Goal: Use online tool/utility: Utilize a website feature to perform a specific function

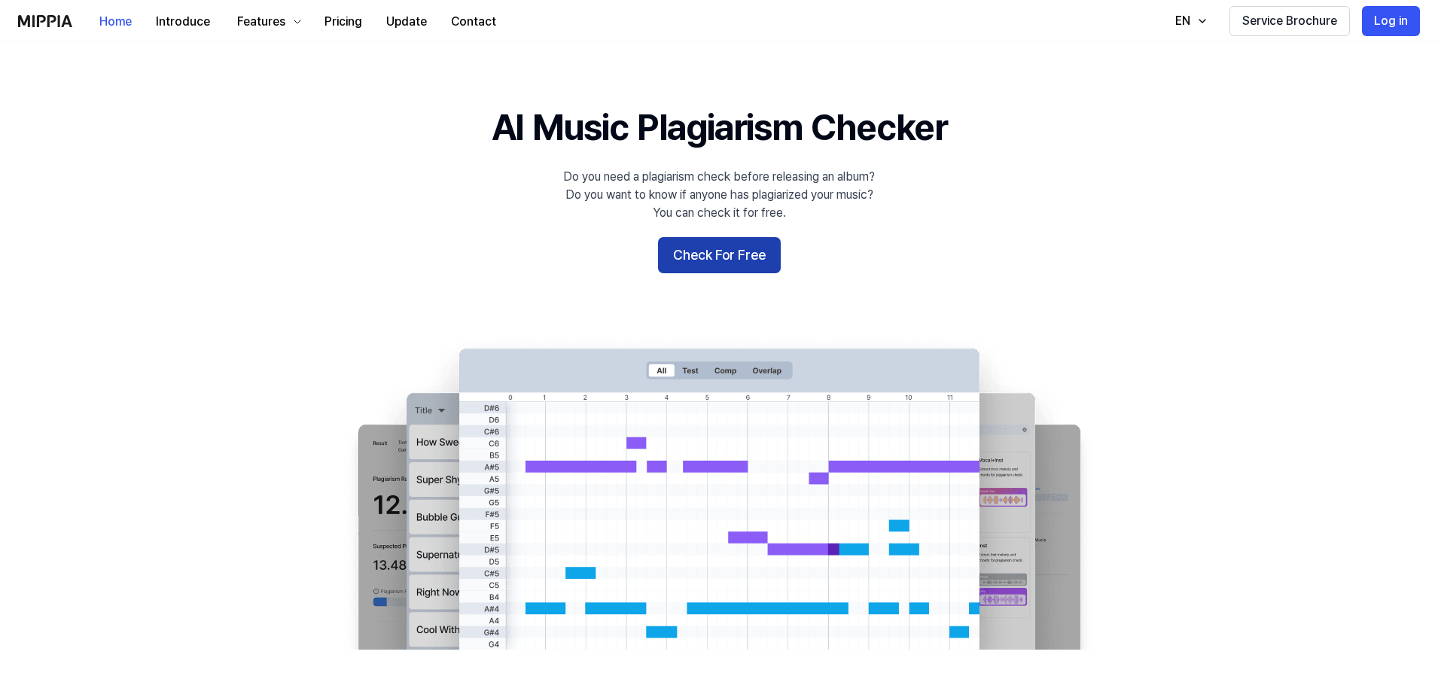
click at [704, 260] on button "Check For Free" at bounding box center [719, 255] width 123 height 36
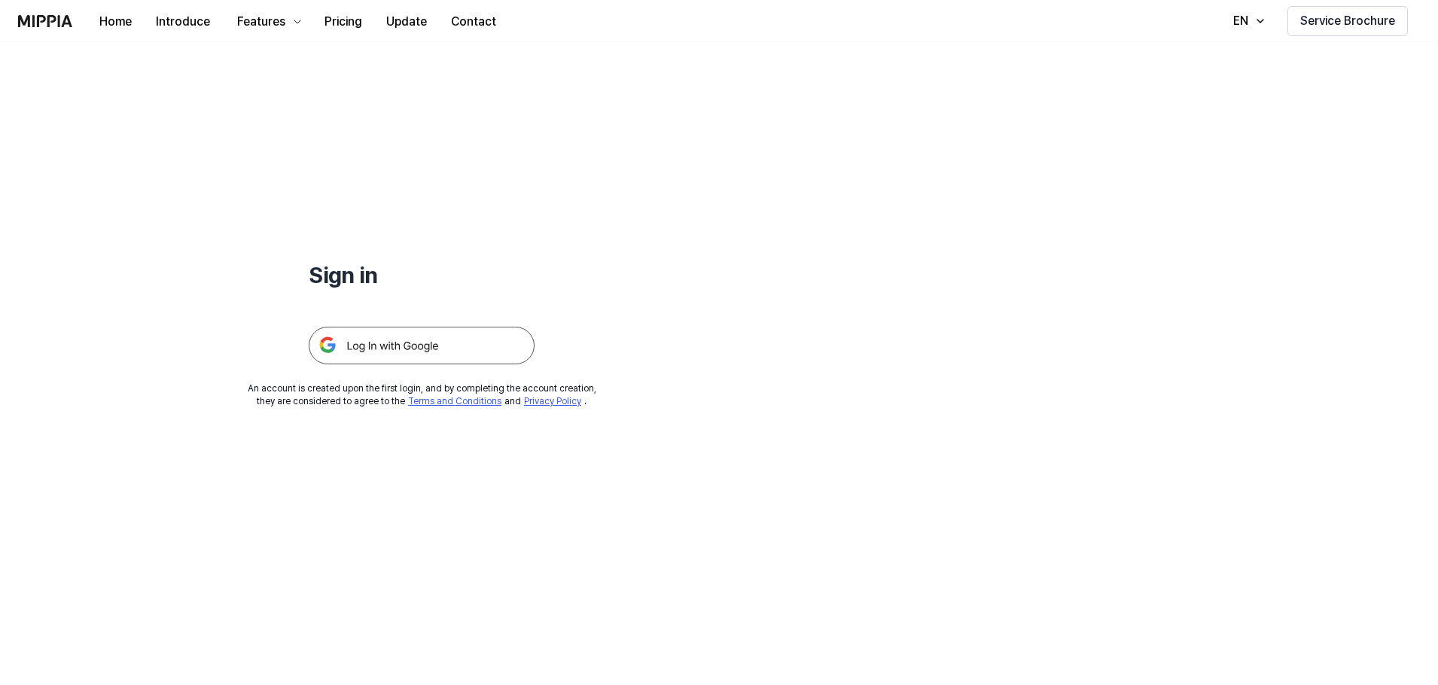
click at [426, 354] on img at bounding box center [422, 346] width 226 height 38
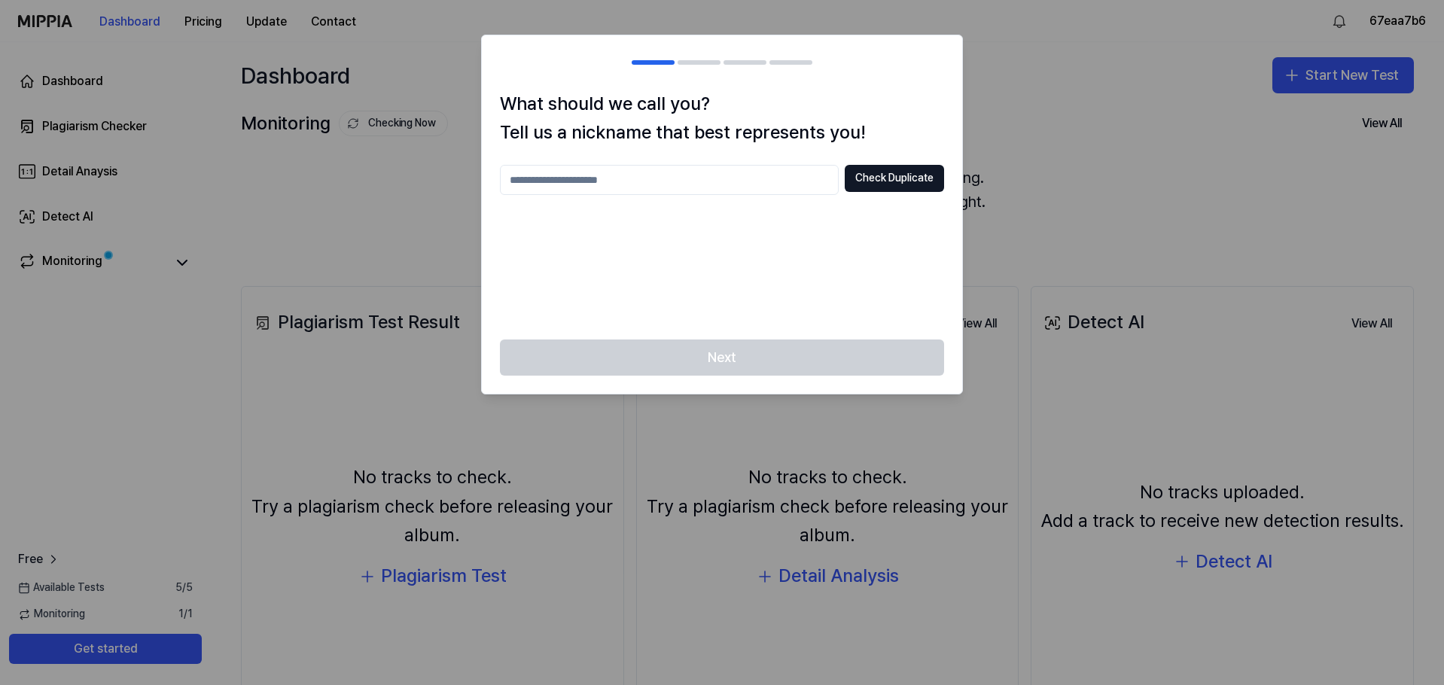
click at [574, 179] on input "text" at bounding box center [669, 180] width 339 height 30
type input "****"
click at [852, 172] on button "Check Duplicate" at bounding box center [893, 178] width 99 height 27
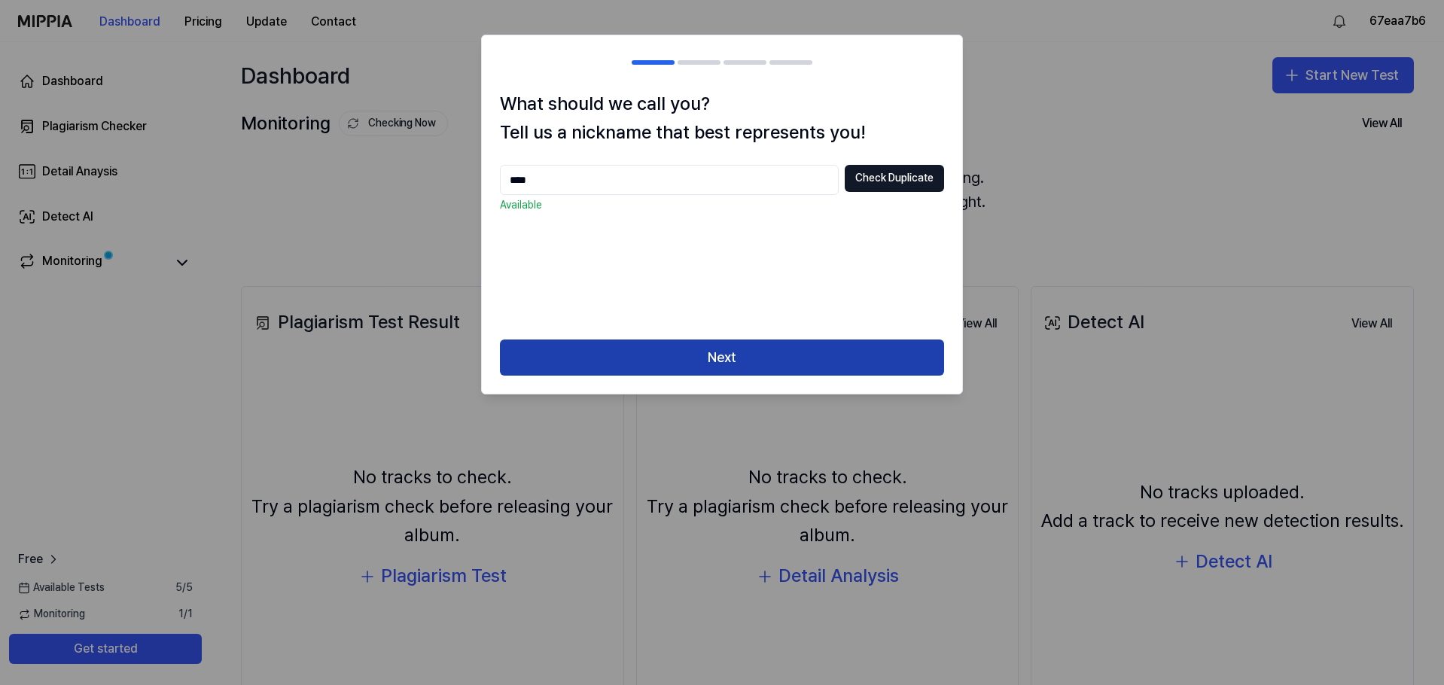
click at [675, 353] on button "Next" at bounding box center [722, 357] width 444 height 36
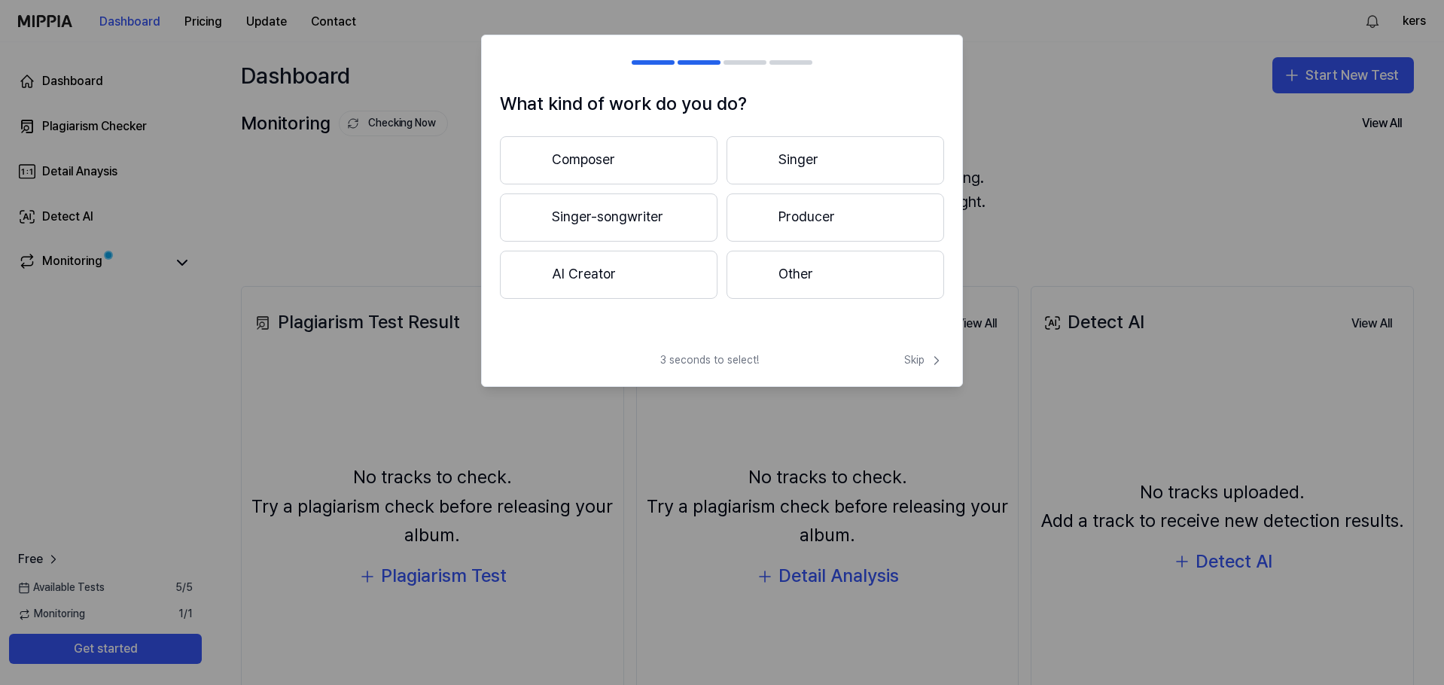
click at [644, 220] on button "Singer-songwriter" at bounding box center [609, 217] width 218 height 48
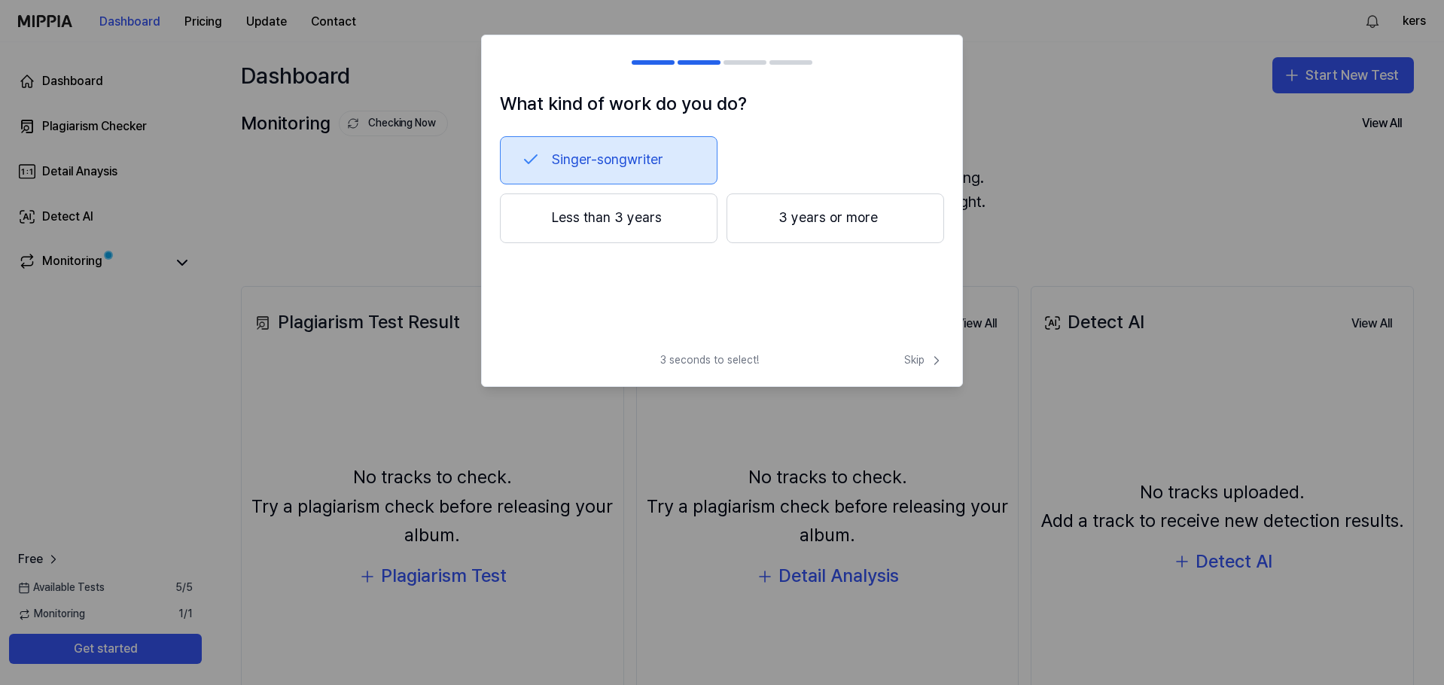
click at [768, 218] on button "3 years or more" at bounding box center [835, 218] width 218 height 50
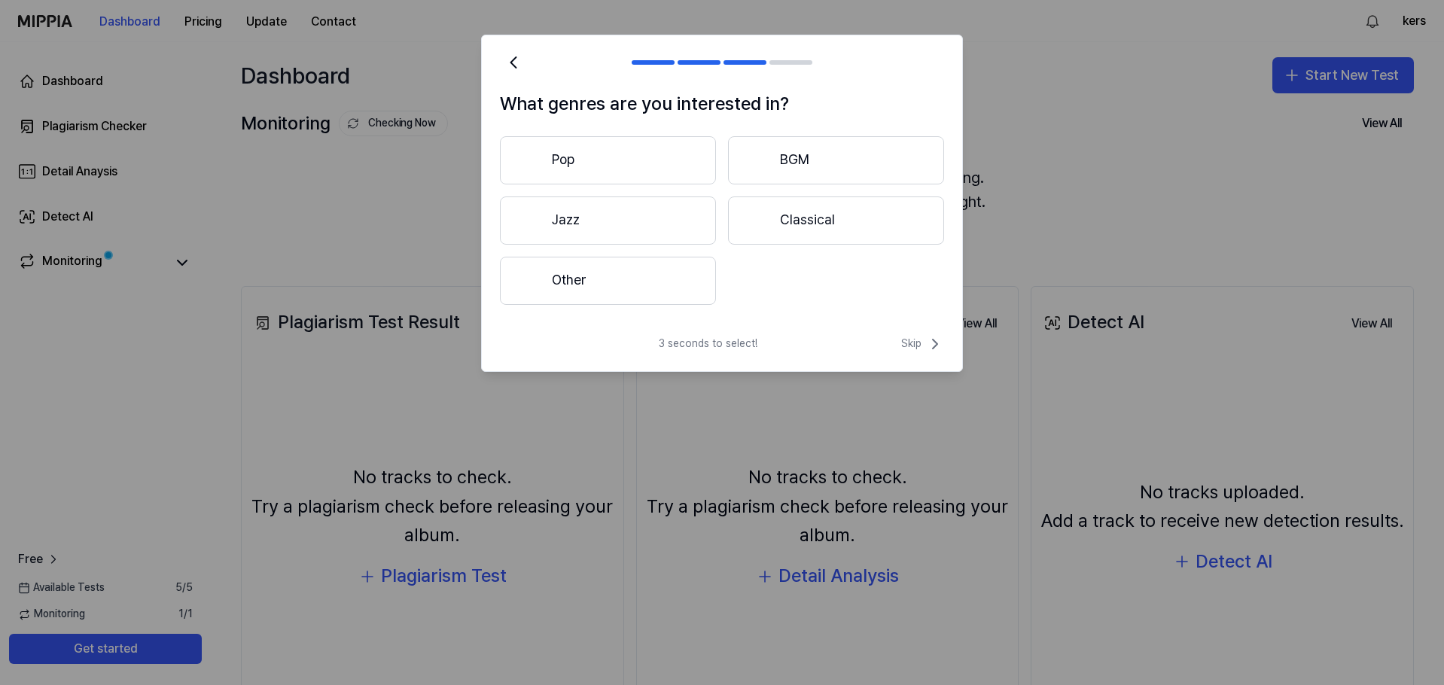
click at [628, 286] on button "Other" at bounding box center [608, 281] width 216 height 48
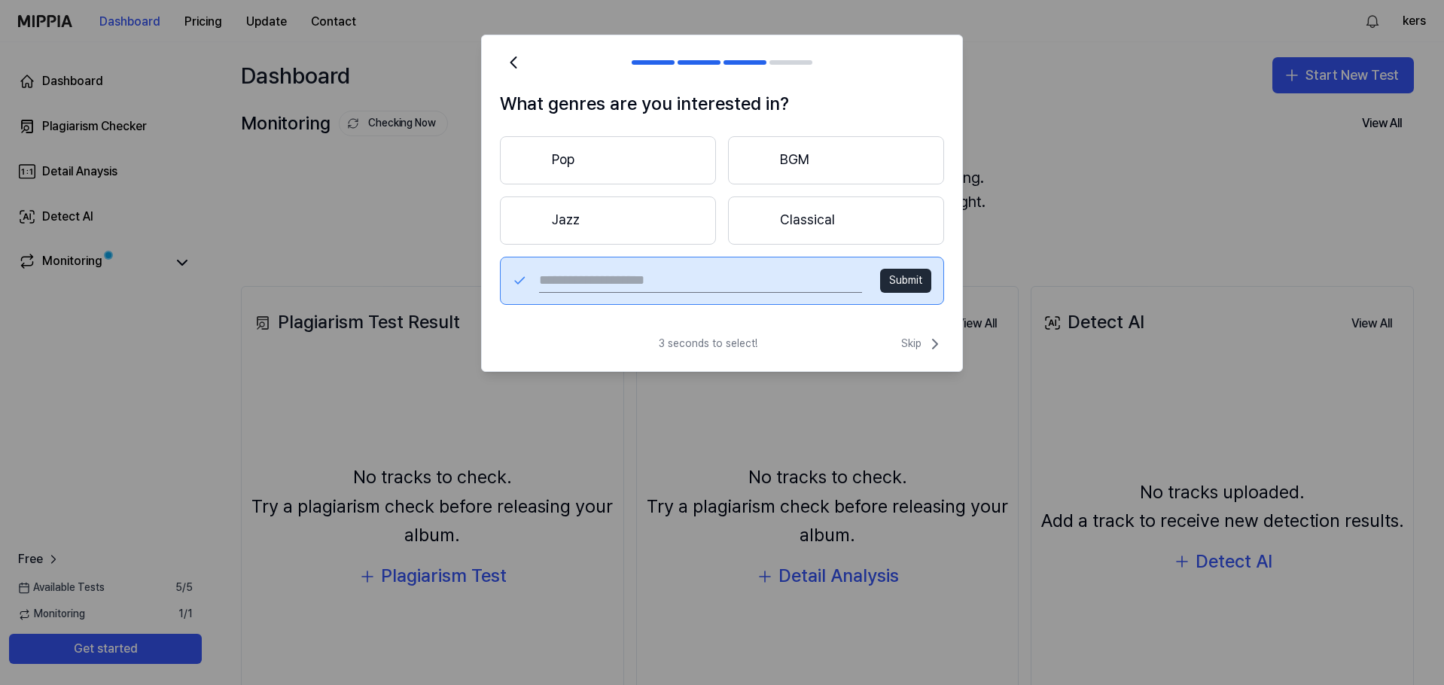
click at [637, 165] on button "Pop" at bounding box center [608, 160] width 216 height 48
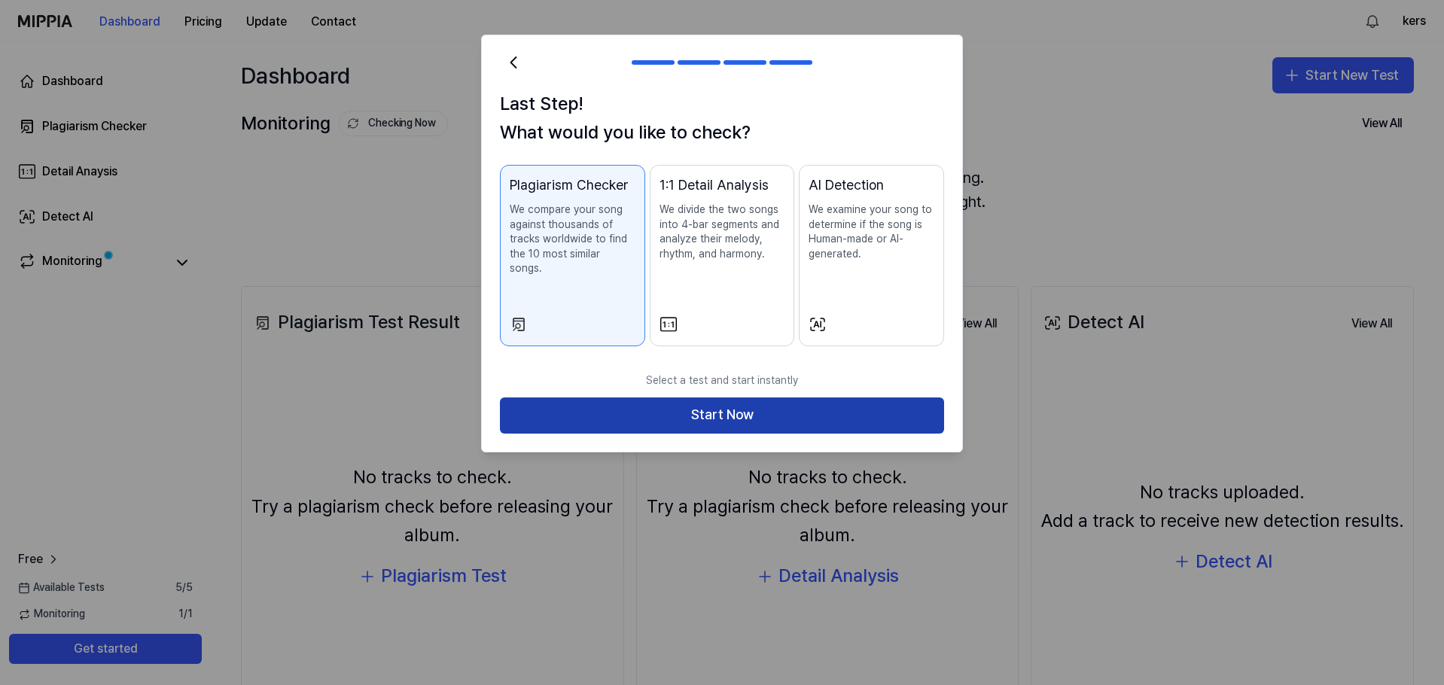
click at [717, 398] on button "Start Now" at bounding box center [722, 415] width 444 height 36
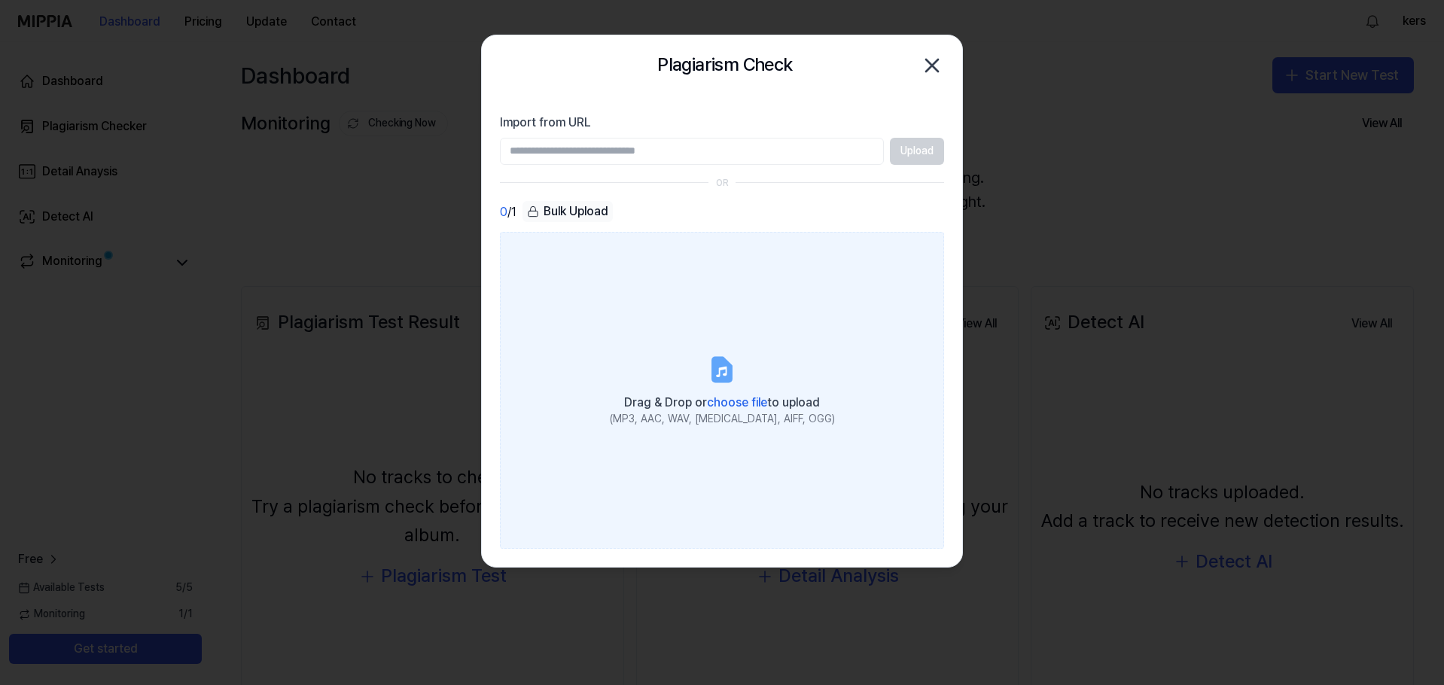
click at [741, 401] on span "choose file" at bounding box center [737, 402] width 60 height 14
click at [0, 0] on input "Drag & Drop or choose file to upload (MP3, AAC, WAV, FLAC, AIFF, OGG)" at bounding box center [0, 0] width 0 height 0
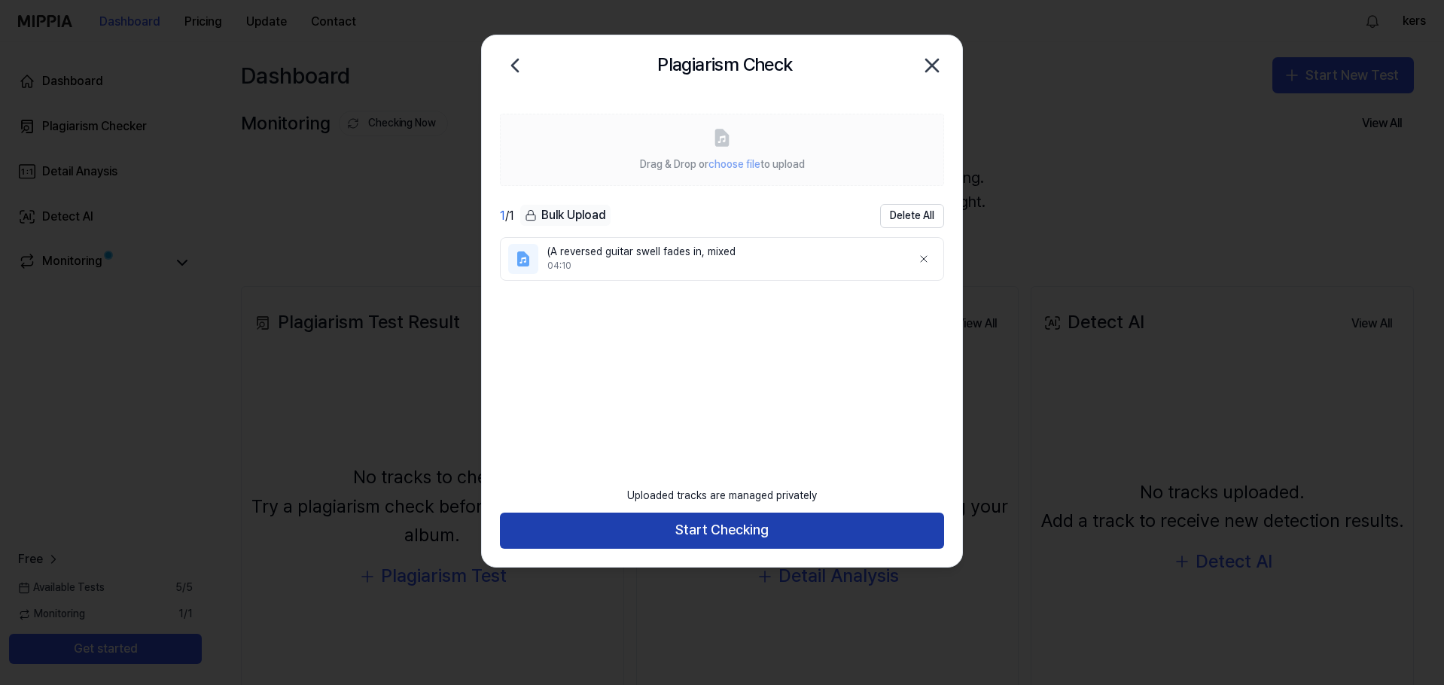
click at [707, 530] on button "Start Checking" at bounding box center [722, 531] width 444 height 36
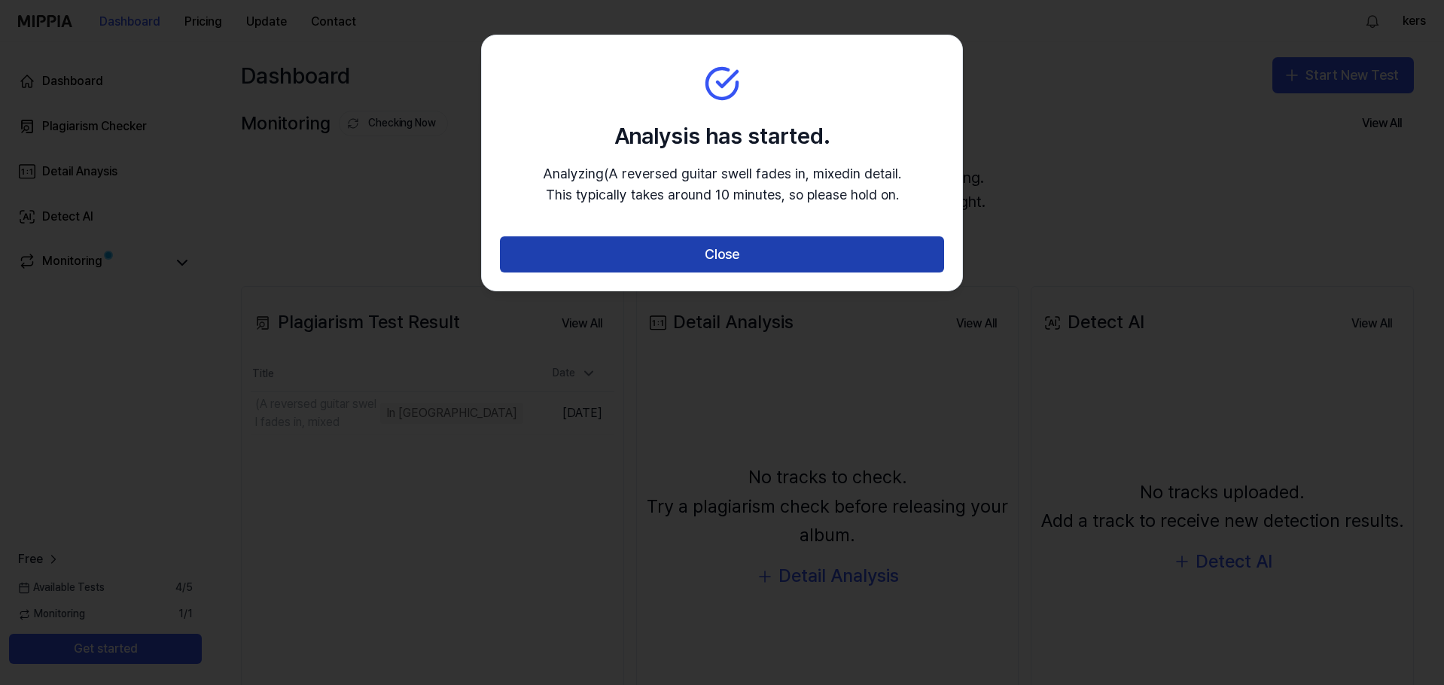
click at [713, 260] on button "Close" at bounding box center [722, 254] width 444 height 36
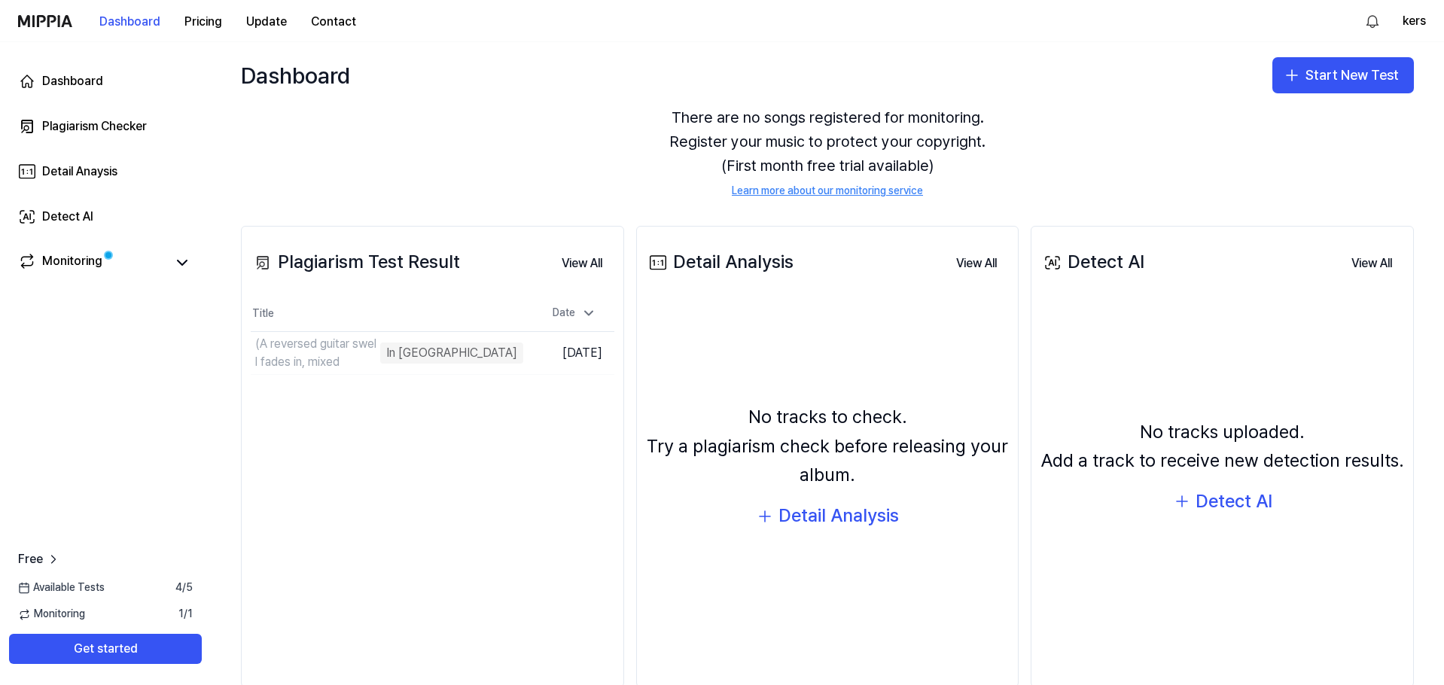
scroll to position [93, 0]
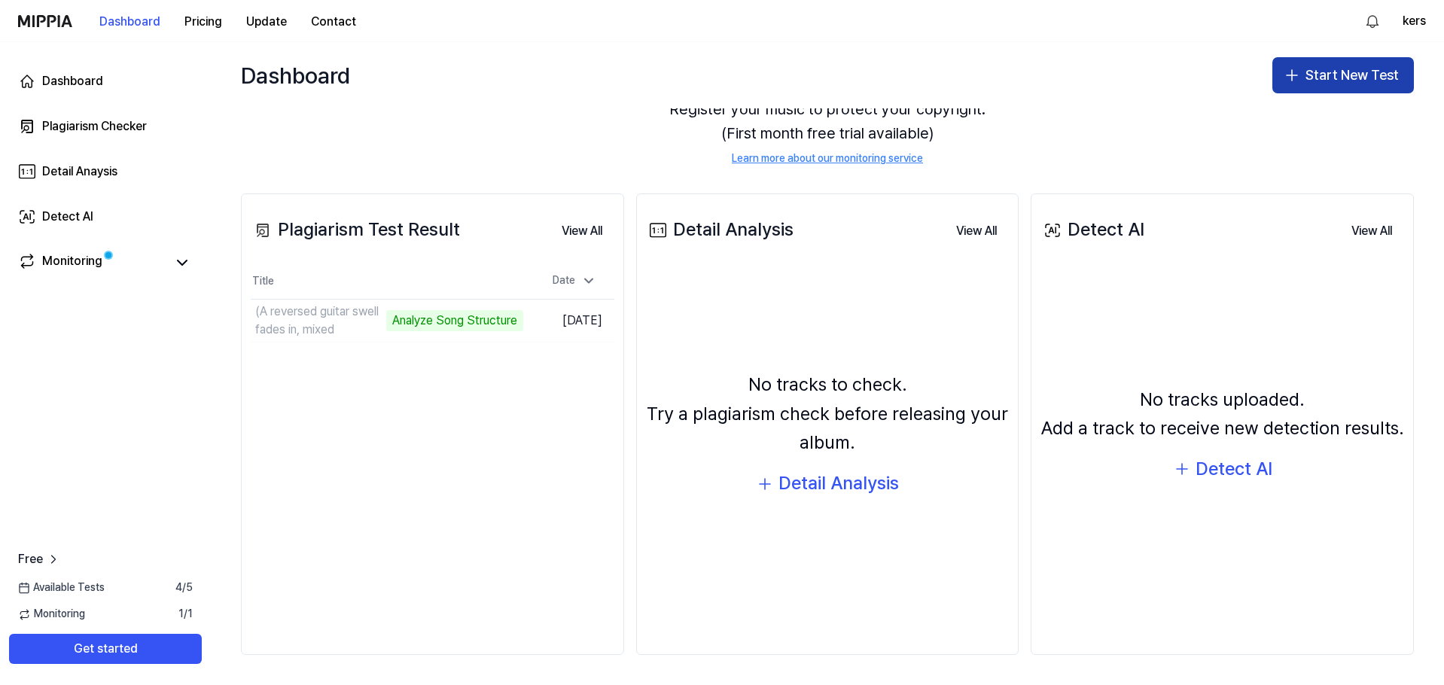
click at [1337, 72] on button "Start New Test" at bounding box center [1342, 75] width 141 height 36
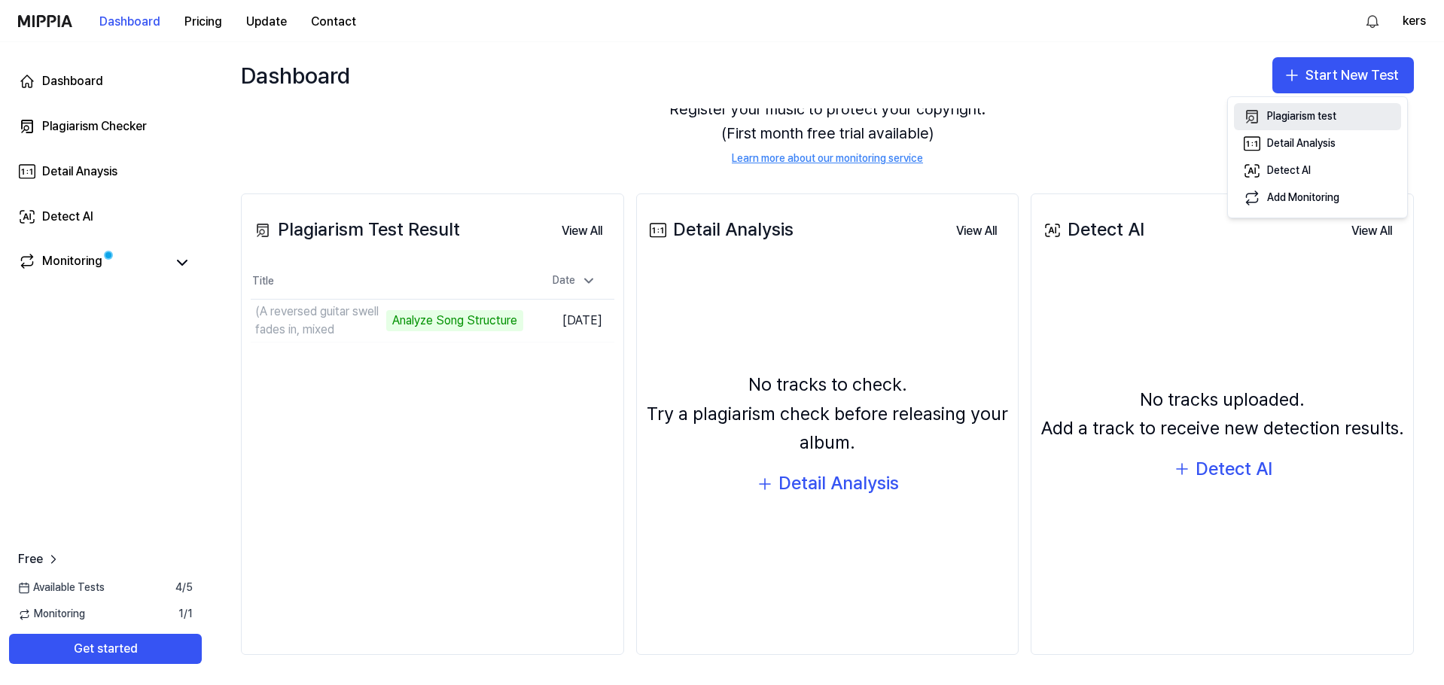
click at [1334, 113] on div "Plagiarism test" at bounding box center [1301, 116] width 69 height 15
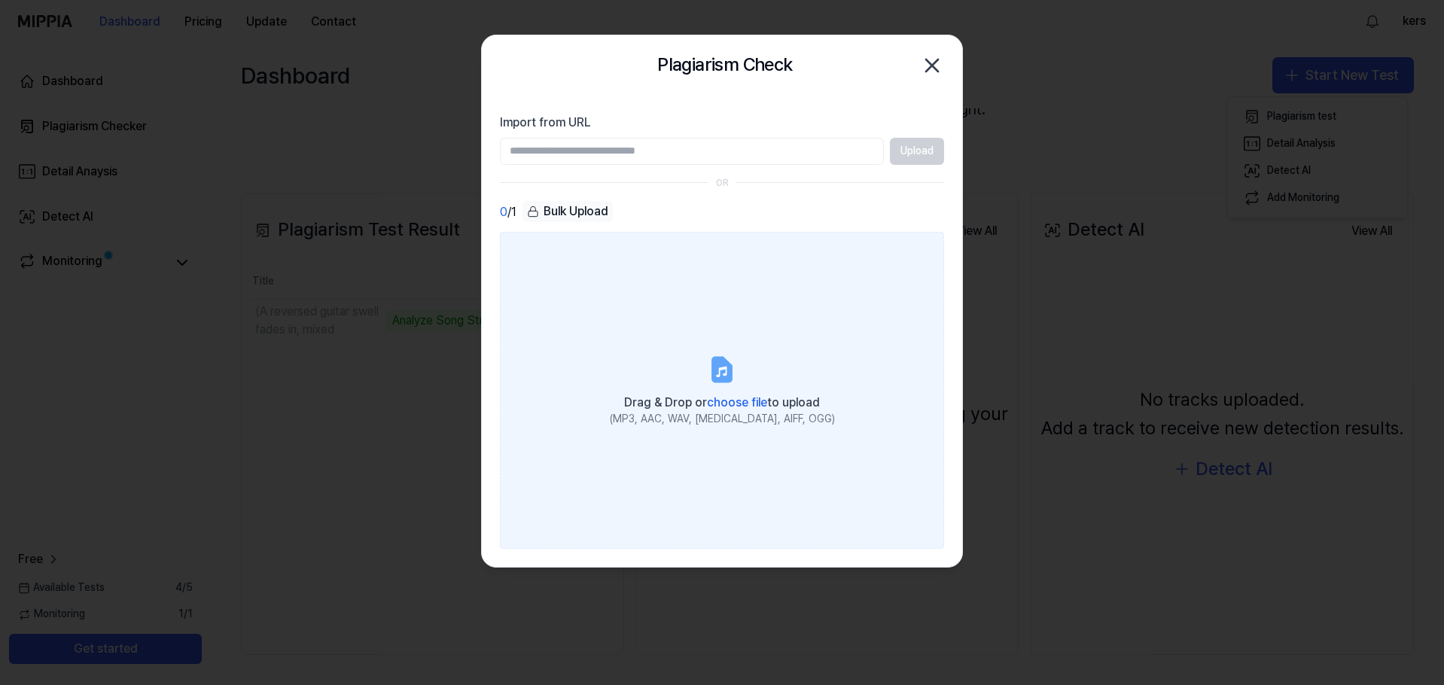
click at [726, 362] on icon at bounding box center [722, 369] width 18 height 23
click at [0, 0] on input "Drag & Drop or choose file to upload (MP3, AAC, WAV, FLAC, AIFF, OGG)" at bounding box center [0, 0] width 0 height 0
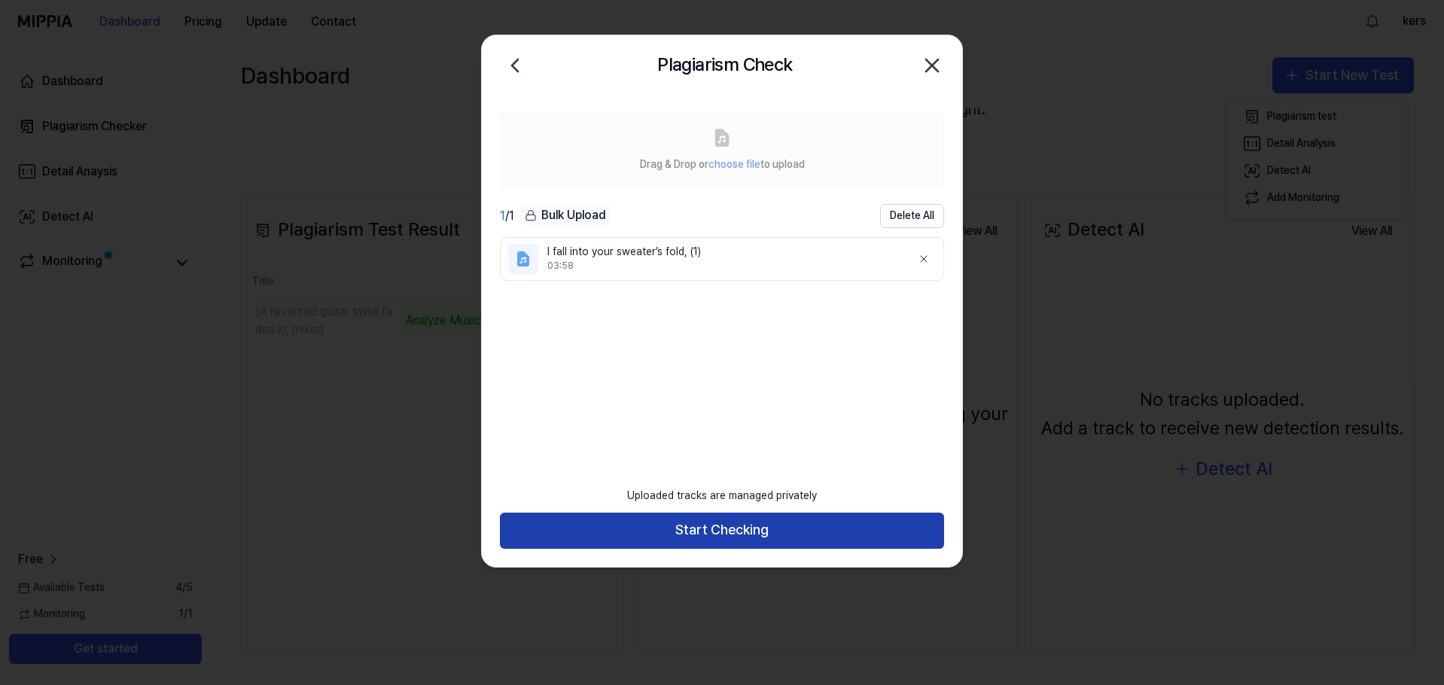
click at [698, 518] on button "Start Checking" at bounding box center [722, 531] width 444 height 36
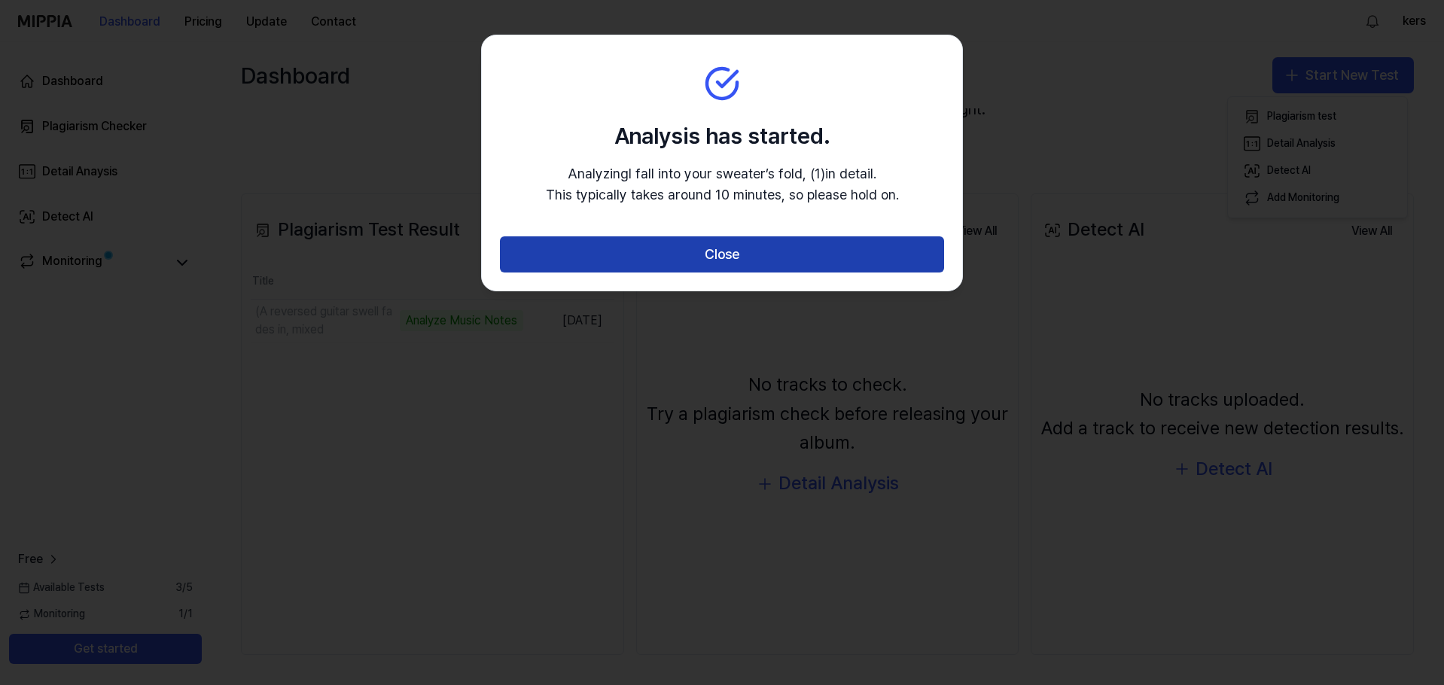
click at [726, 254] on button "Close" at bounding box center [722, 254] width 444 height 36
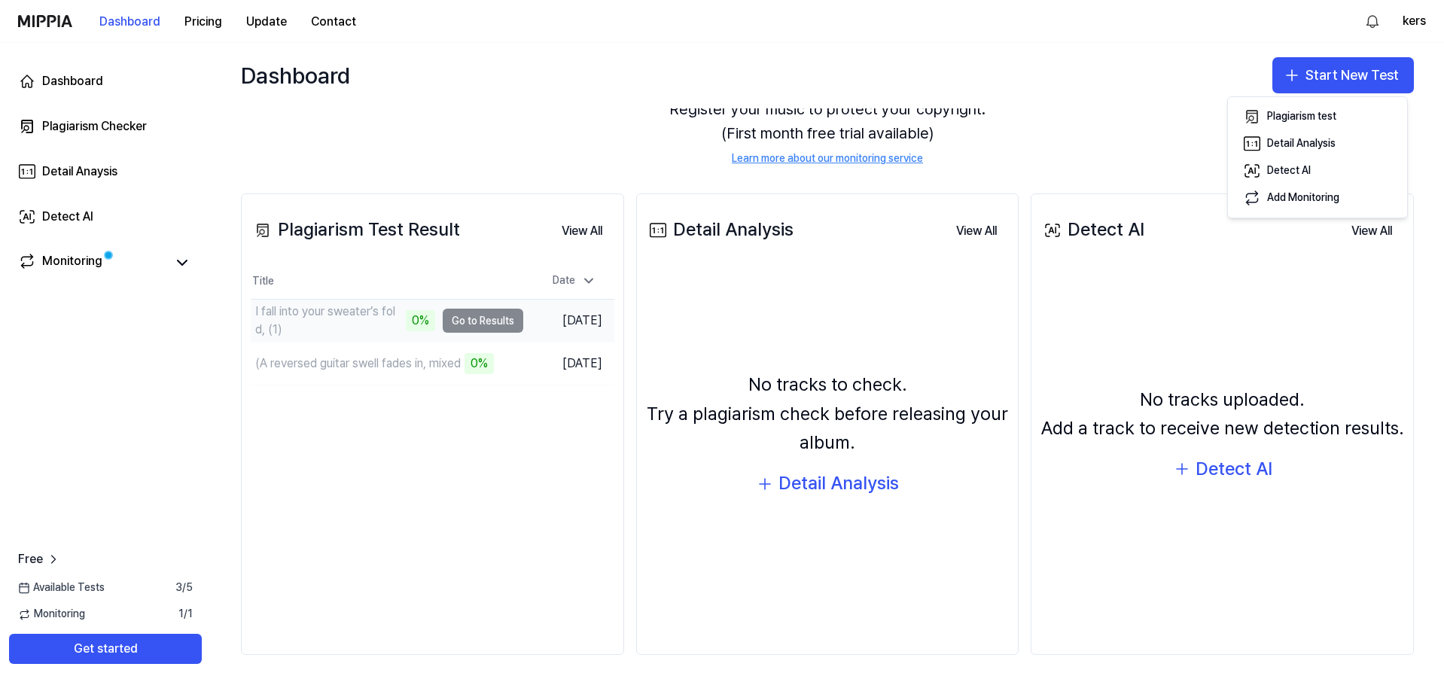
click at [467, 323] on td "I fall into your sweater’s fold, (1) 0% Go to Results" at bounding box center [387, 321] width 272 height 42
click at [414, 319] on div "0%" at bounding box center [420, 320] width 29 height 21
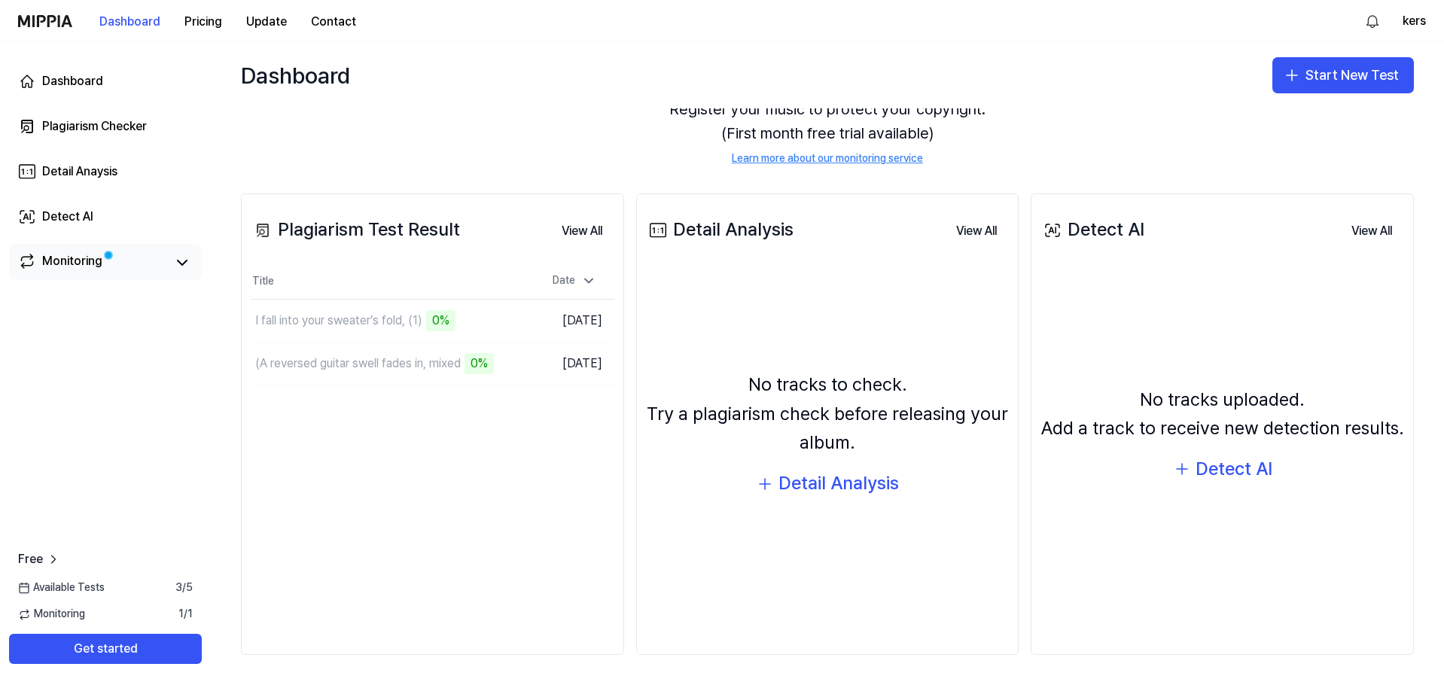
click at [158, 264] on link "Monitoring" at bounding box center [92, 262] width 148 height 21
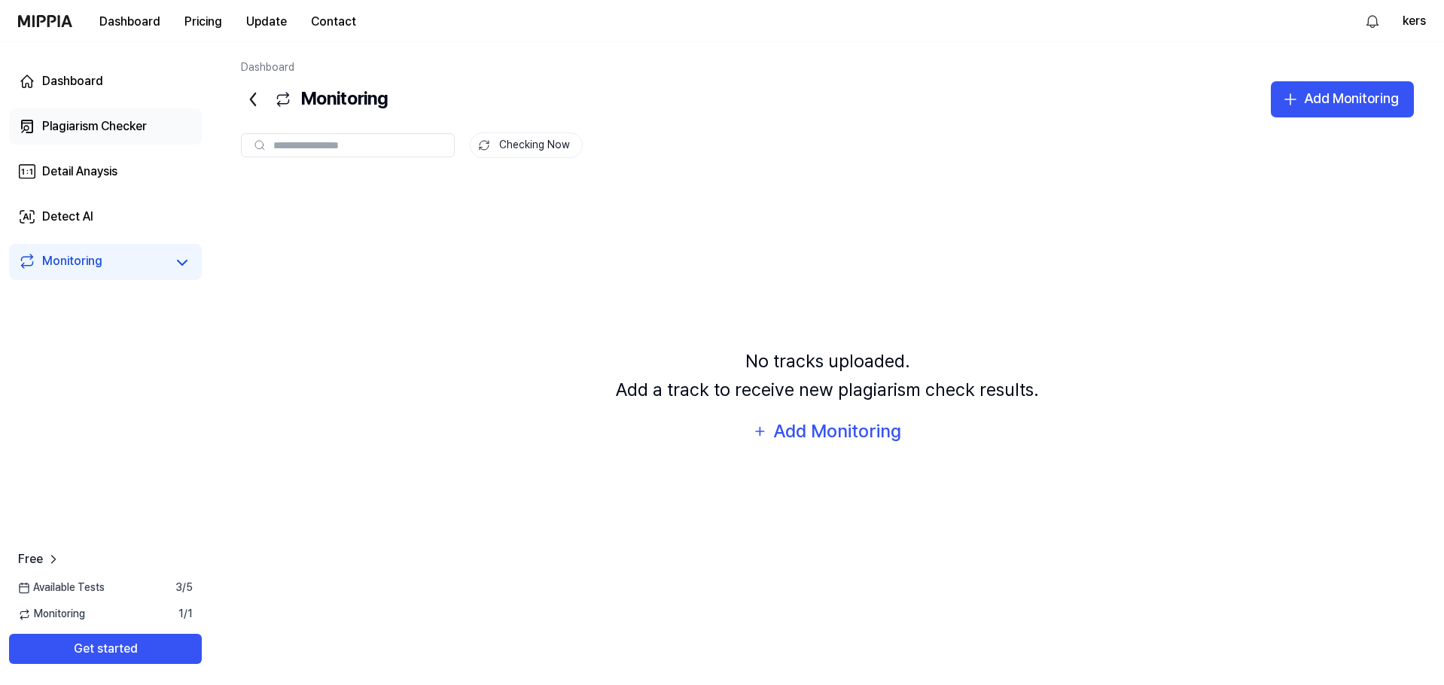
click at [97, 128] on div "Plagiarism Checker" at bounding box center [94, 126] width 105 height 18
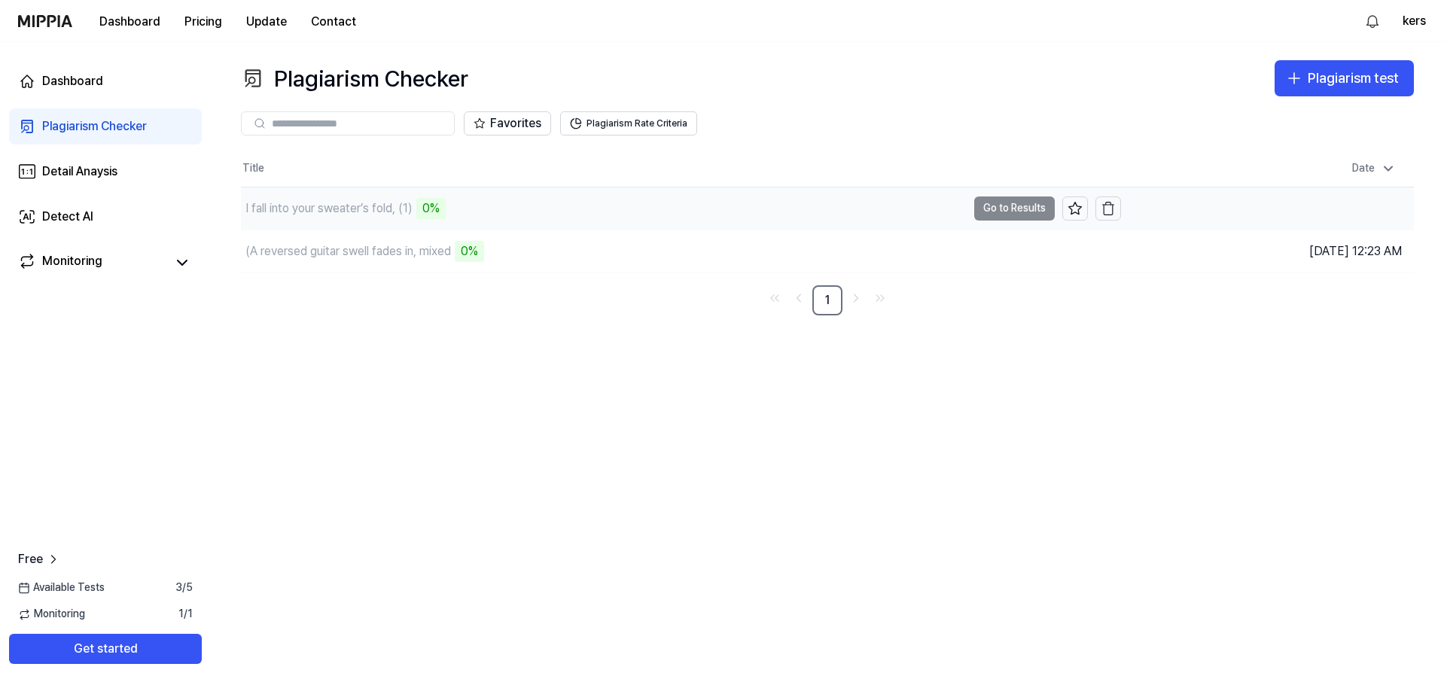
click at [1027, 202] on td "I fall into your sweater’s fold, (1) 0% Go to Results" at bounding box center [681, 208] width 880 height 42
click at [436, 207] on div "0%" at bounding box center [430, 208] width 29 height 21
